Goal: Register for event/course

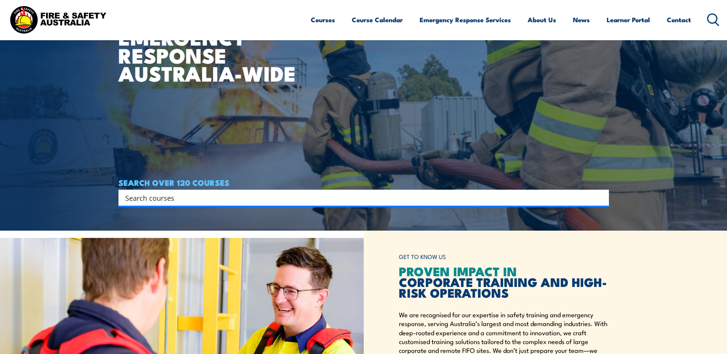
click at [342, 194] on input "Search input" at bounding box center [358, 197] width 467 height 11
type input "h"
type input "HSR"
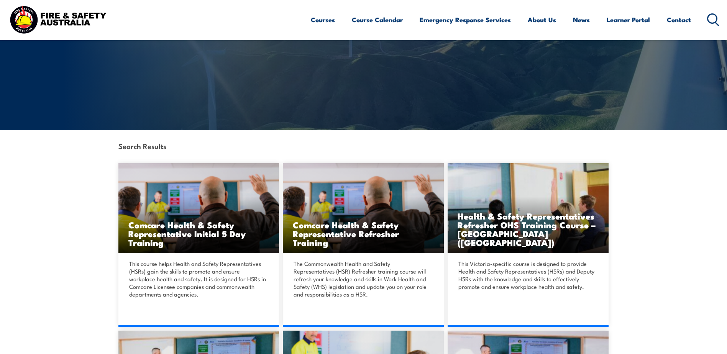
scroll to position [90, 0]
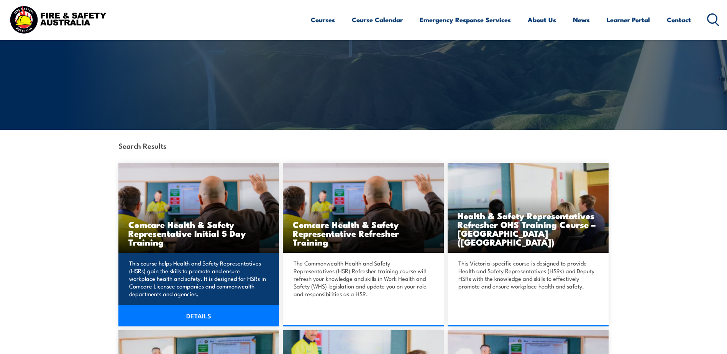
click at [218, 256] on div "This course helps Health and Safety Representatives (HSRs) gain the skills to p…" at bounding box center [198, 290] width 161 height 74
click at [189, 317] on link "DETAILS" at bounding box center [198, 315] width 161 height 21
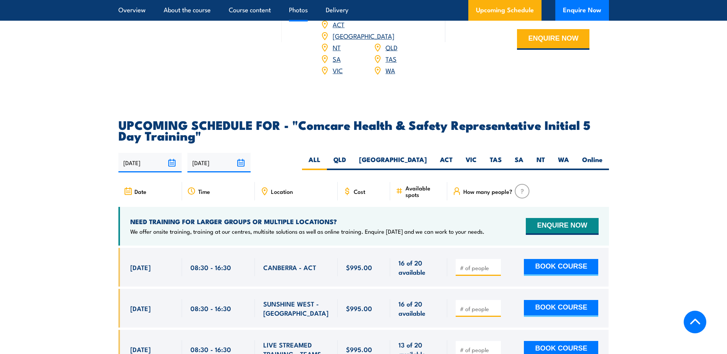
scroll to position [1202, 0]
click at [352, 155] on label "QLD" at bounding box center [340, 162] width 26 height 15
click at [351, 155] on input "QLD" at bounding box center [348, 157] width 5 height 5
radio input "true"
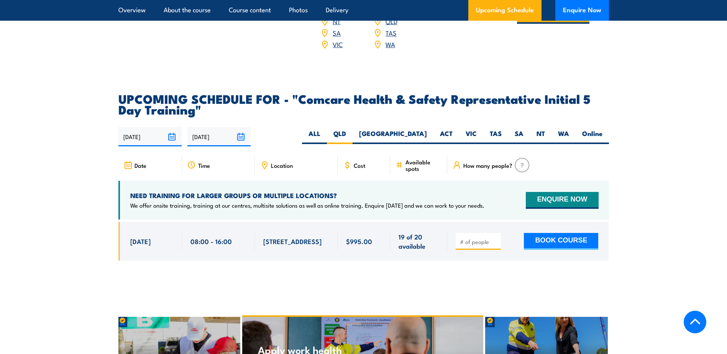
scroll to position [1227, 0]
